Goal: Transaction & Acquisition: Purchase product/service

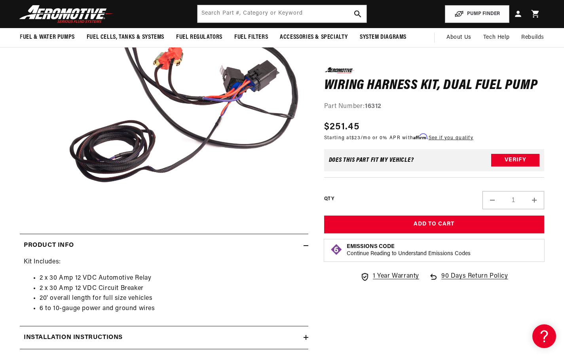
scroll to position [0, 1479]
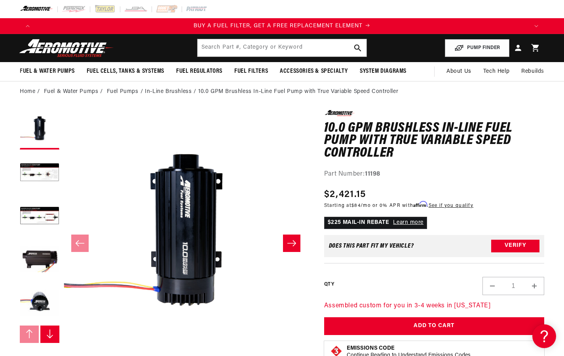
click at [63, 350] on button "Open media 1 in modal" at bounding box center [63, 355] width 0 height 0
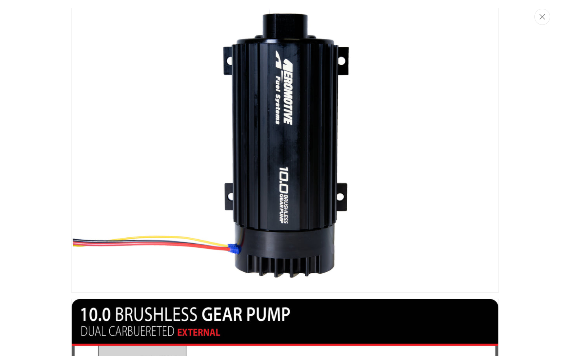
click at [548, 17] on button "Close" at bounding box center [542, 17] width 16 height 16
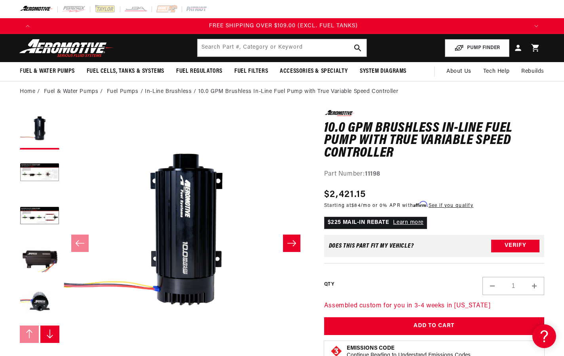
scroll to position [0, 1479]
click at [437, 327] on button "Add to Cart" at bounding box center [434, 326] width 220 height 18
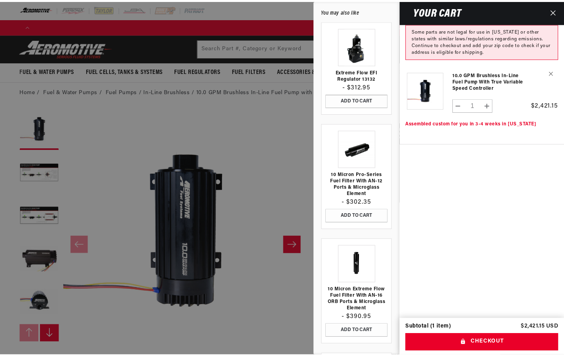
scroll to position [0, 499]
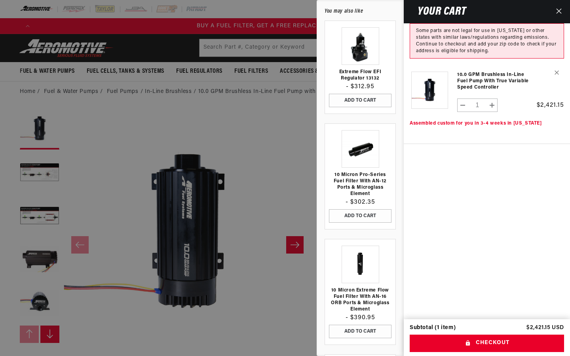
click at [563, 11] on button "Close" at bounding box center [558, 11] width 17 height 23
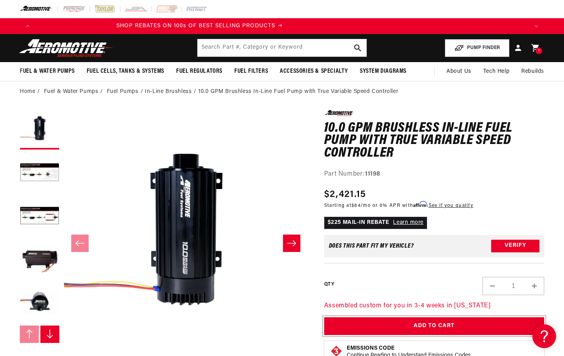
scroll to position [0, 1241]
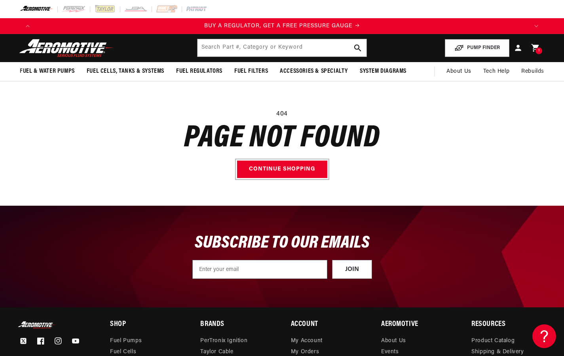
click at [283, 170] on link "Continue shopping" at bounding box center [282, 170] width 90 height 18
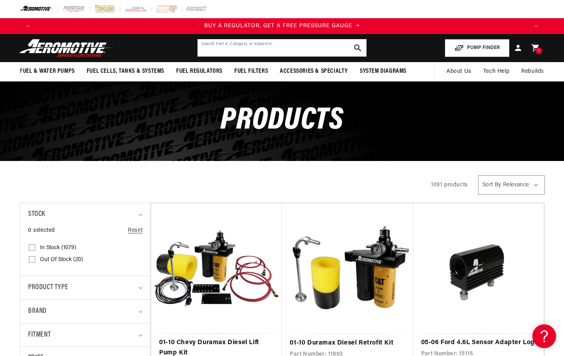
click at [284, 47] on input "text" at bounding box center [282, 47] width 169 height 17
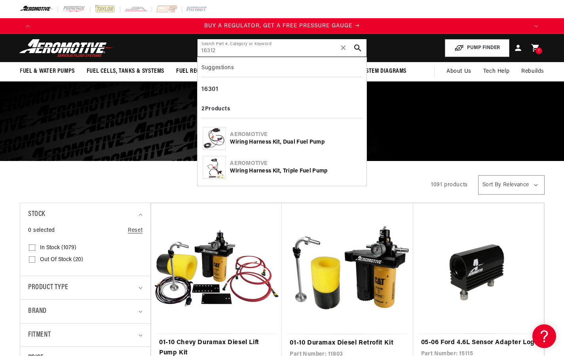
type input "16312"
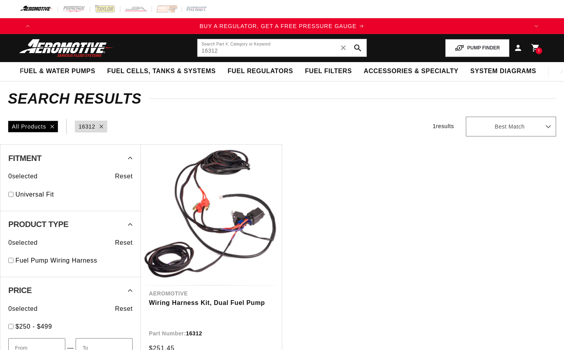
type input "16312"
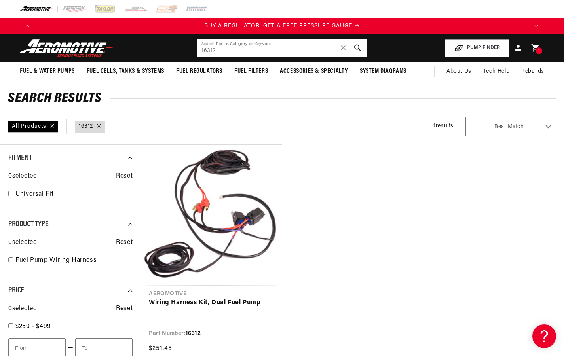
click at [207, 304] on link "Wiring Harness Kit, Dual Fuel Pump" at bounding box center [211, 303] width 125 height 10
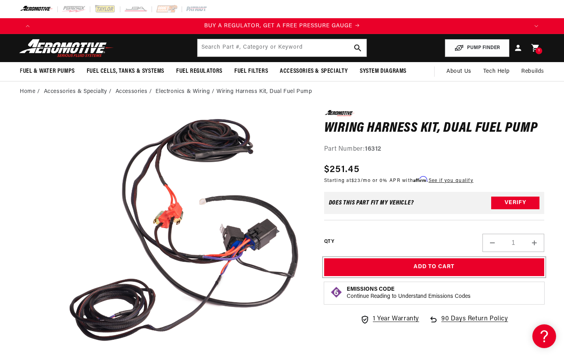
click at [437, 268] on button "Add to Cart" at bounding box center [434, 268] width 220 height 18
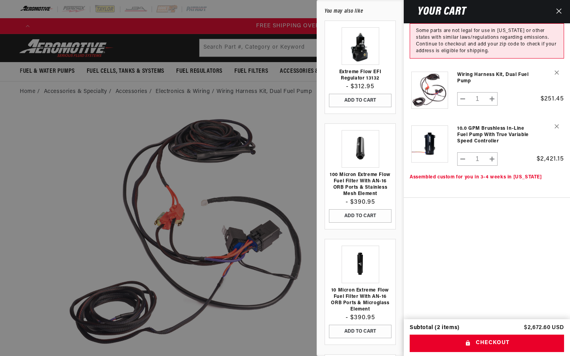
scroll to position [0, 1496]
